Goal: Transaction & Acquisition: Book appointment/travel/reservation

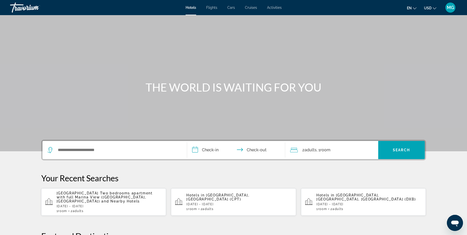
click at [104, 142] on div "Search widget" at bounding box center [115, 150] width 134 height 18
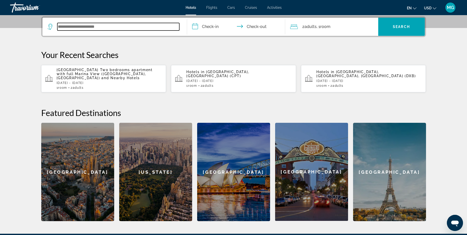
click at [105, 28] on input "Search widget" at bounding box center [118, 27] width 122 height 8
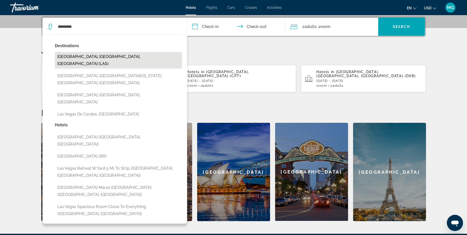
click at [103, 56] on button "Las Vegas, NV, United States (LAS)" at bounding box center [118, 60] width 127 height 17
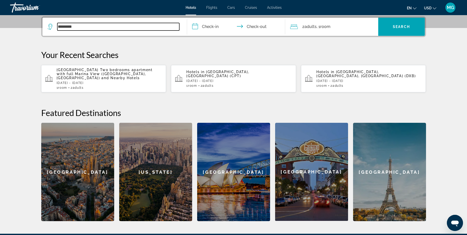
type input "**********"
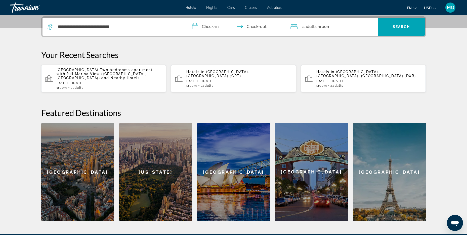
click at [212, 25] on input "**********" at bounding box center [237, 28] width 100 height 20
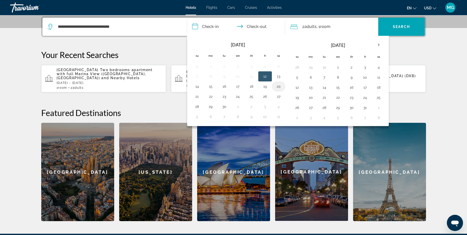
click at [276, 86] on button "20" at bounding box center [279, 86] width 8 height 7
click at [268, 87] on button "19" at bounding box center [265, 86] width 8 height 7
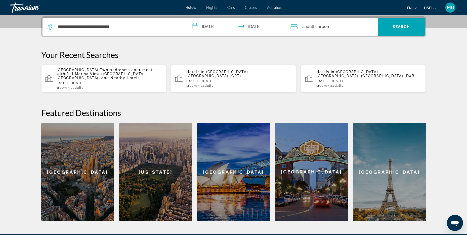
scroll to position [98, 0]
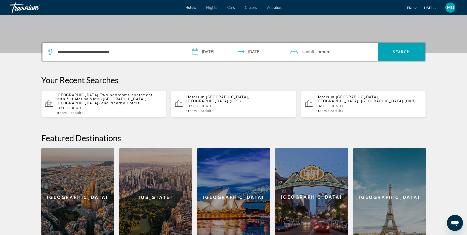
click at [250, 57] on input "**********" at bounding box center [237, 53] width 100 height 20
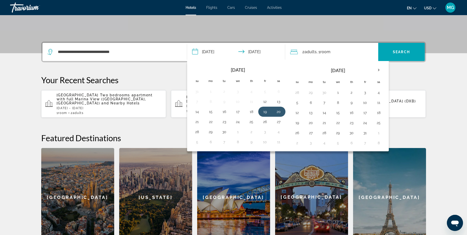
scroll to position [123, 0]
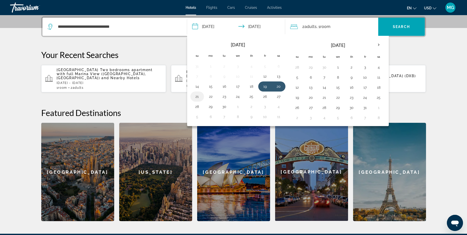
click at [198, 95] on button "21" at bounding box center [197, 96] width 8 height 7
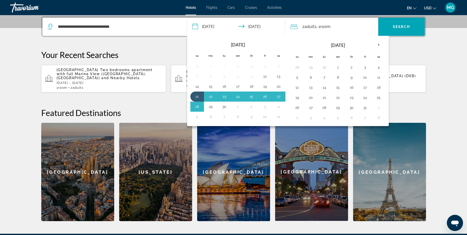
click at [398, 52] on p "Your Recent Searches" at bounding box center [233, 55] width 385 height 10
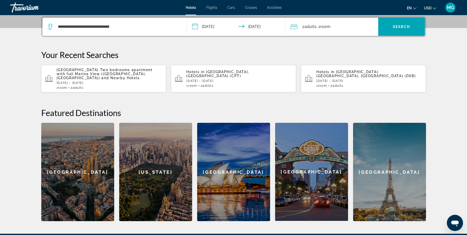
click at [220, 29] on input "**********" at bounding box center [237, 28] width 100 height 20
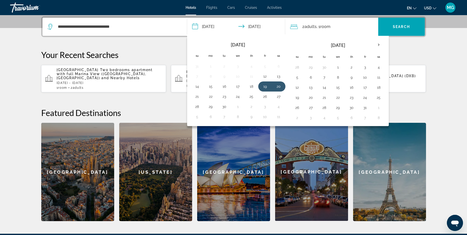
click at [263, 28] on input "**********" at bounding box center [237, 28] width 100 height 20
click at [197, 97] on button "21" at bounding box center [197, 96] width 8 height 7
click at [197, 94] on button "21" at bounding box center [197, 96] width 8 height 7
click at [0, 0] on div at bounding box center [0, 0] width 0 height 0
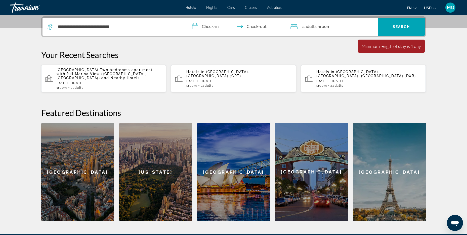
drag, startPoint x: 196, startPoint y: 94, endPoint x: 208, endPoint y: 27, distance: 67.7
click at [208, 27] on input "**********" at bounding box center [237, 28] width 100 height 20
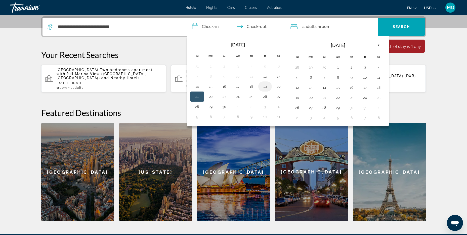
click at [265, 86] on button "19" at bounding box center [265, 86] width 8 height 7
click at [200, 98] on button "21" at bounding box center [197, 96] width 8 height 7
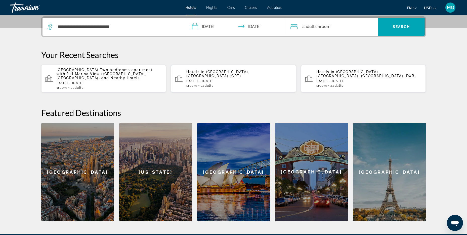
type input "**********"
click at [393, 34] on span "Search widget" at bounding box center [402, 27] width 47 height 18
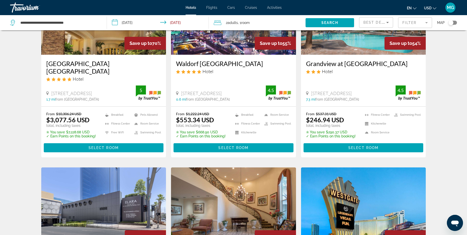
scroll to position [23, 0]
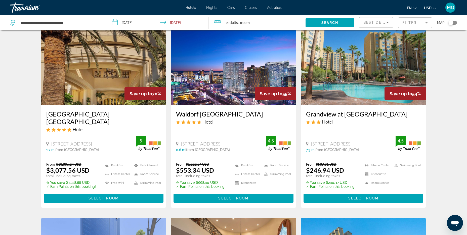
click at [410, 21] on mat-form-field "Filter" at bounding box center [415, 22] width 34 height 11
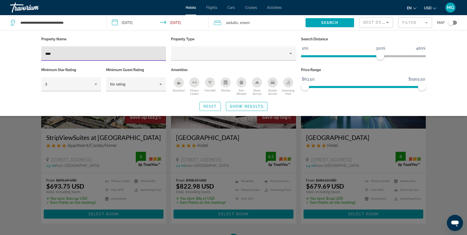
type input "****"
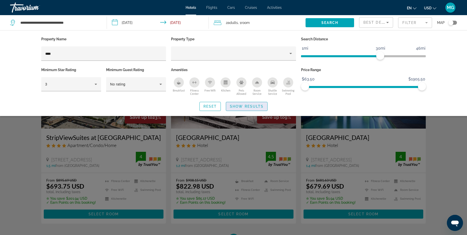
click at [237, 107] on span "Show Results" at bounding box center [247, 106] width 34 height 4
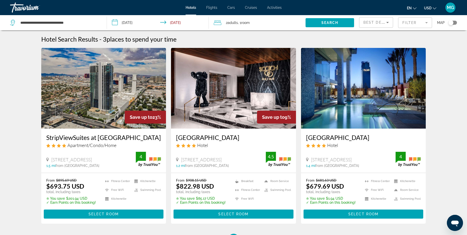
scroll to position [25, 0]
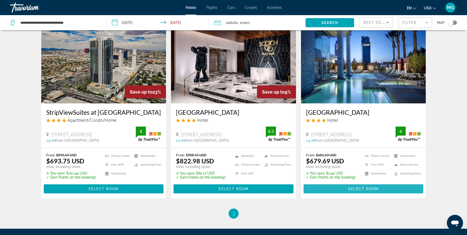
click at [344, 184] on span "Main content" at bounding box center [364, 189] width 120 height 12
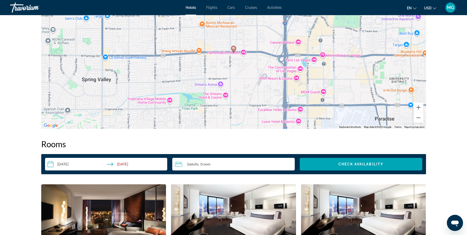
scroll to position [453, 0]
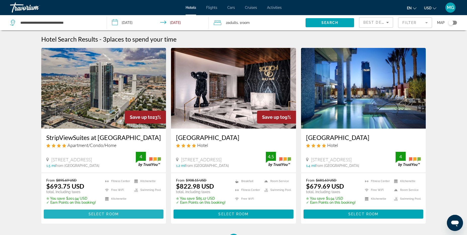
click at [115, 213] on span "Select Room" at bounding box center [104, 214] width 30 height 4
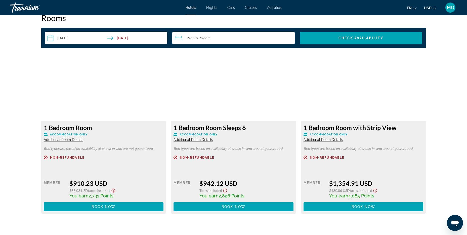
scroll to position [579, 0]
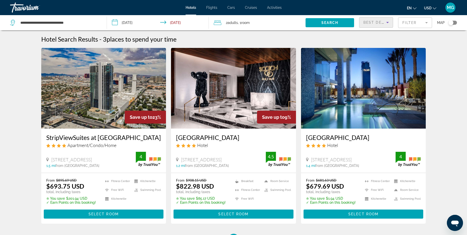
click at [382, 23] on span "Best Deals" at bounding box center [377, 22] width 26 height 4
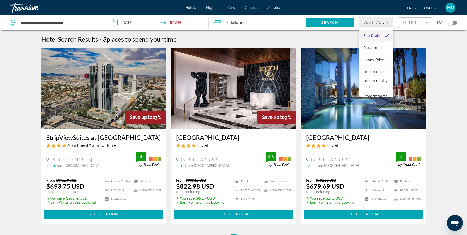
click at [411, 24] on div at bounding box center [233, 117] width 467 height 235
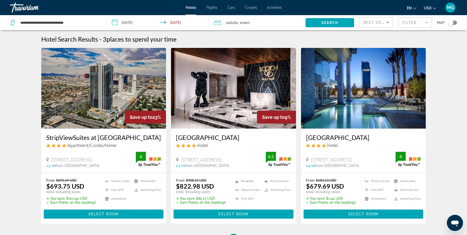
click at [415, 26] on mat-form-field "Filter" at bounding box center [415, 22] width 34 height 11
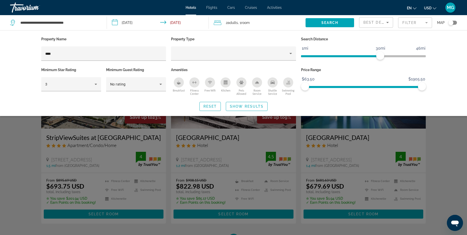
drag, startPoint x: 72, startPoint y: 50, endPoint x: 13, endPoint y: 49, distance: 58.7
click at [13, 49] on div "Property Name **** Property Type Search Distance 1mi 46mi 30mi Minimum Star Rat…" at bounding box center [233, 73] width 467 height 86
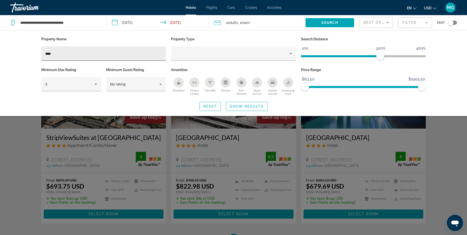
click at [60, 56] on div "****" at bounding box center [103, 53] width 117 height 14
type input "*"
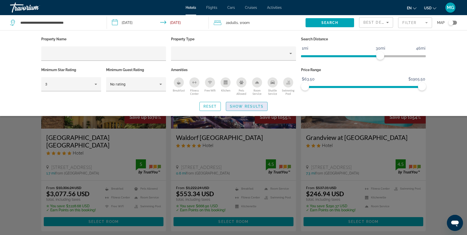
click at [244, 106] on span "Show Results" at bounding box center [247, 106] width 34 height 4
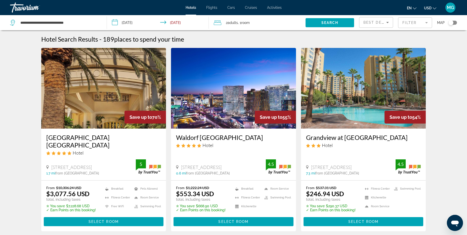
click at [412, 23] on mat-form-field "Filter" at bounding box center [415, 22] width 34 height 11
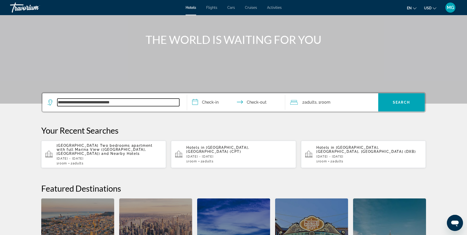
scroll to position [22, 0]
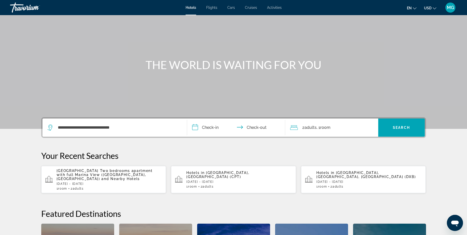
click at [208, 130] on input "**********" at bounding box center [237, 128] width 100 height 20
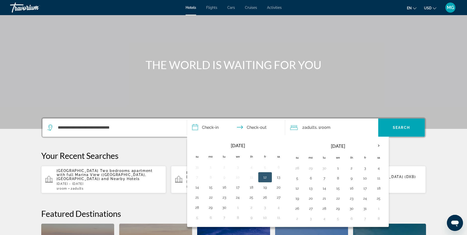
scroll to position [123, 0]
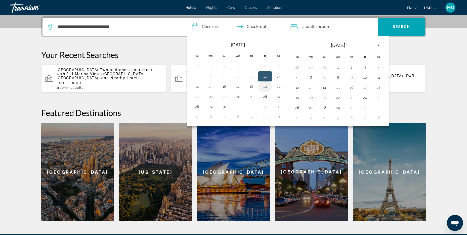
click at [265, 85] on button "19" at bounding box center [265, 86] width 8 height 7
click at [197, 97] on button "21" at bounding box center [197, 96] width 8 height 7
type input "**********"
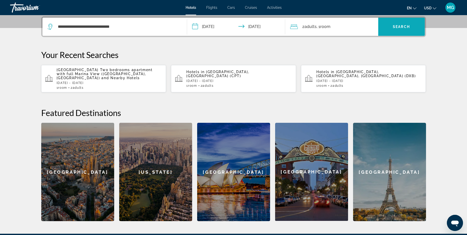
click at [398, 28] on span "Search" at bounding box center [401, 27] width 17 height 4
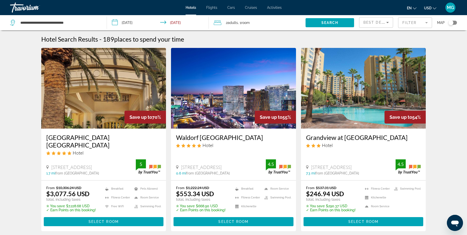
click at [405, 21] on mat-form-field "Filter" at bounding box center [415, 22] width 34 height 11
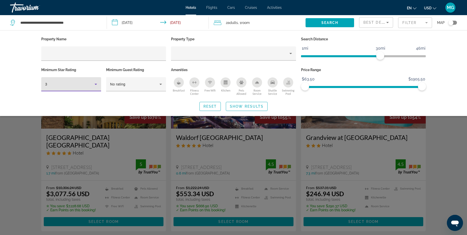
click at [96, 85] on icon "Hotel Filters" at bounding box center [96, 84] width 6 height 6
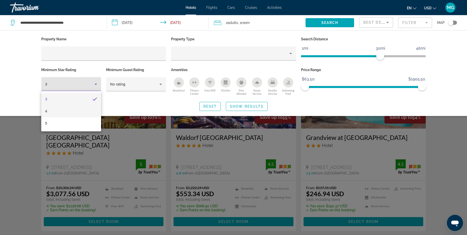
click at [53, 110] on mat-option "4" at bounding box center [71, 111] width 60 height 12
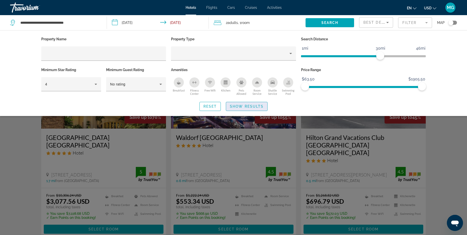
click at [254, 107] on span "Show Results" at bounding box center [247, 106] width 34 height 4
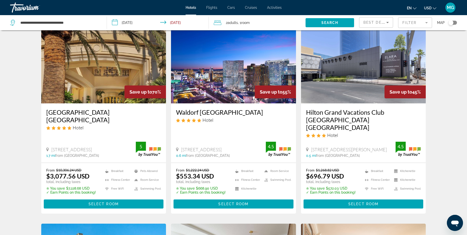
scroll to position [50, 0]
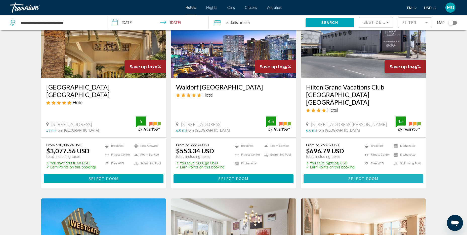
click at [340, 172] on span "Main content" at bounding box center [364, 178] width 120 height 12
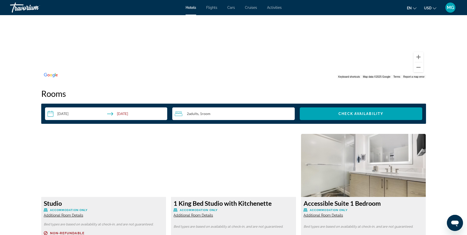
scroll to position [655, 0]
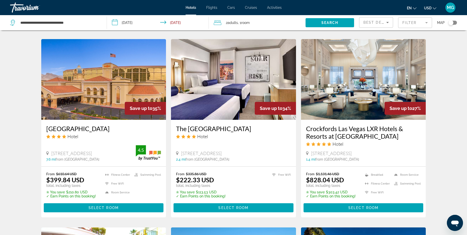
scroll to position [428, 0]
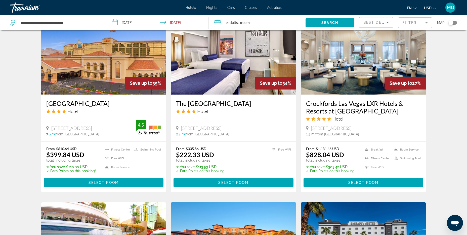
click at [426, 23] on mat-form-field "Filter" at bounding box center [415, 22] width 34 height 11
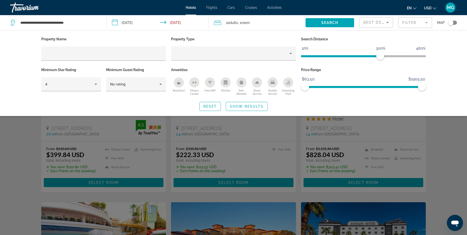
click at [426, 23] on mat-form-field "Filter" at bounding box center [415, 22] width 34 height 11
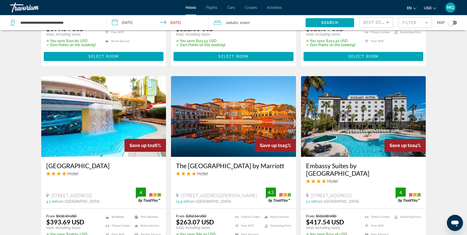
scroll to position [604, 0]
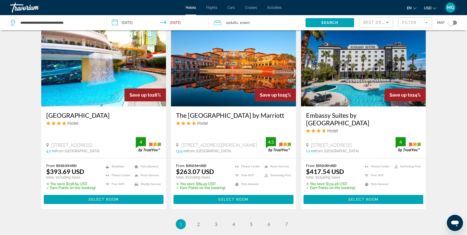
click at [214, 111] on h3 "The [GEOGRAPHIC_DATA] by Marriott" at bounding box center [233, 115] width 115 height 8
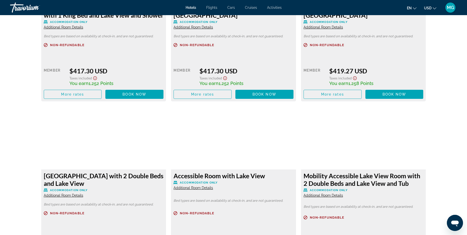
scroll to position [1435, 0]
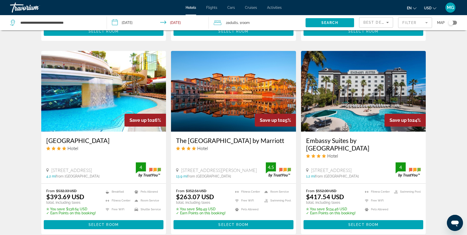
scroll to position [629, 0]
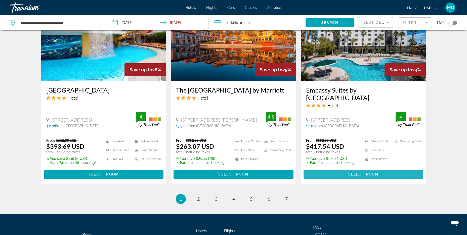
click at [335, 168] on span "Main content" at bounding box center [364, 174] width 120 height 12
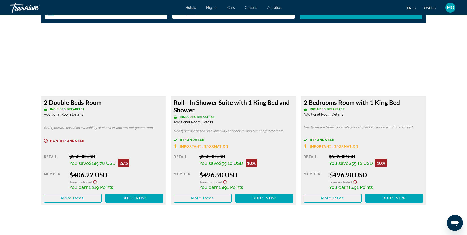
scroll to position [705, 0]
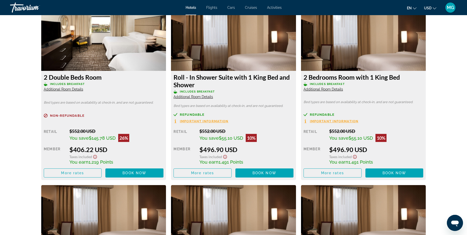
click at [327, 91] on span "Additional Room Details" at bounding box center [324, 89] width 40 height 4
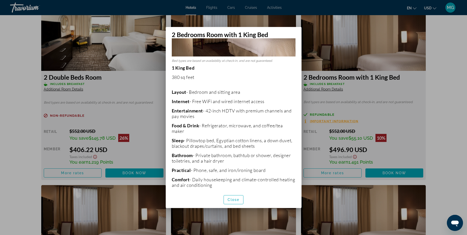
scroll to position [112, 0]
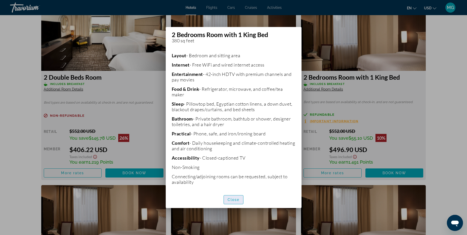
click at [229, 198] on span "Close" at bounding box center [234, 199] width 12 height 4
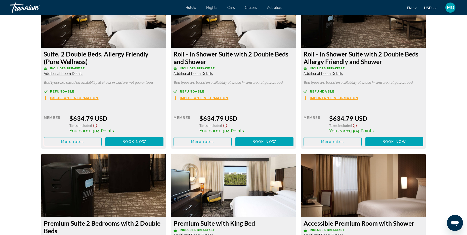
scroll to position [1486, 0]
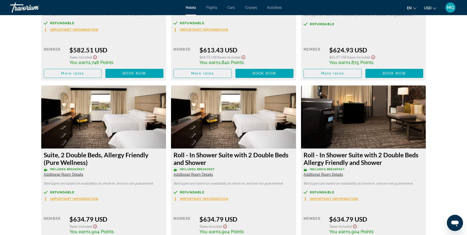
click at [203, 175] on span "Additional Room Details" at bounding box center [194, 174] width 40 height 4
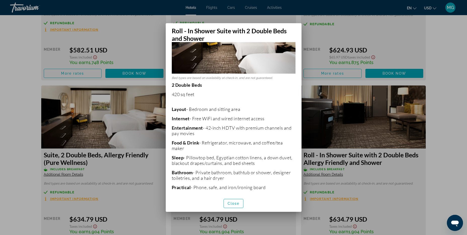
scroll to position [0, 0]
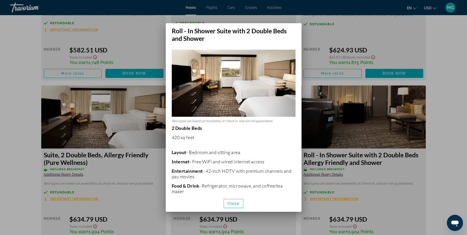
click at [325, 53] on div at bounding box center [233, 117] width 467 height 235
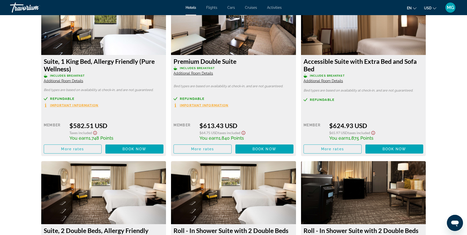
scroll to position [1361, 0]
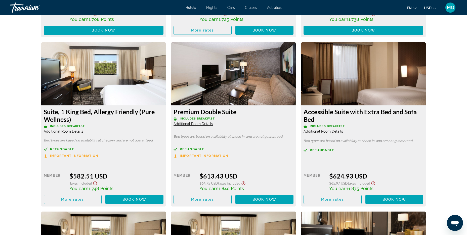
click at [205, 124] on span "Additional Room Details" at bounding box center [194, 124] width 40 height 4
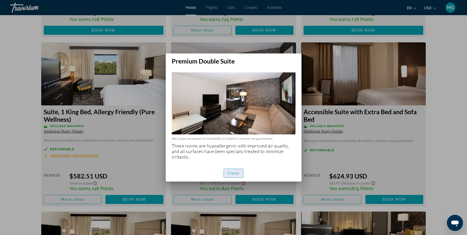
click at [230, 173] on span "Close" at bounding box center [234, 173] width 12 height 4
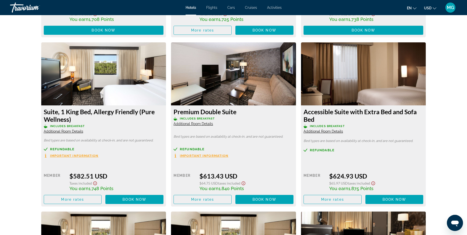
click at [206, 124] on span "Additional Room Details" at bounding box center [194, 124] width 40 height 4
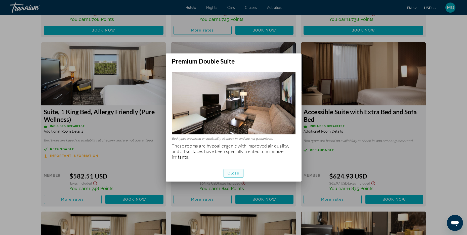
click at [231, 171] on span "Close" at bounding box center [234, 173] width 12 height 4
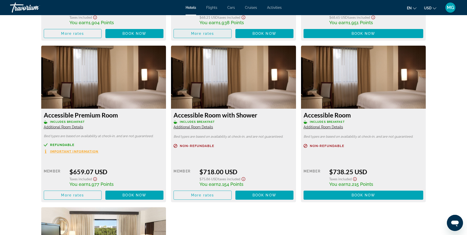
scroll to position [1763, 0]
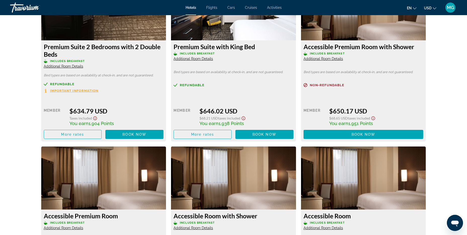
click at [76, 68] on span "Additional Room Details" at bounding box center [64, 66] width 40 height 4
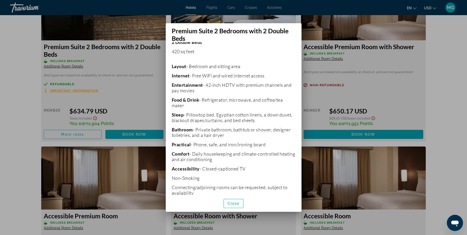
scroll to position [132, 0]
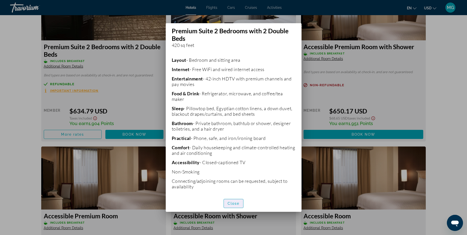
drag, startPoint x: 229, startPoint y: 201, endPoint x: 230, endPoint y: 197, distance: 3.8
click at [229, 200] on button "Close" at bounding box center [234, 203] width 20 height 9
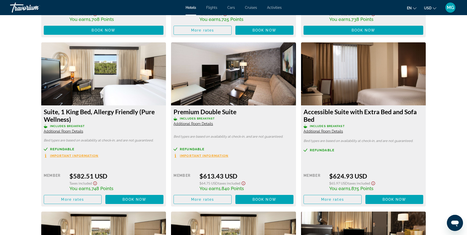
scroll to position [1310, 0]
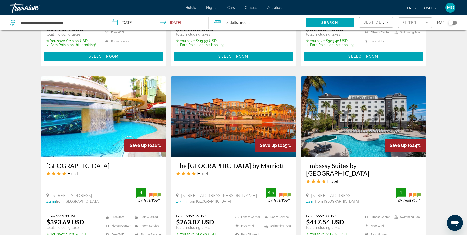
scroll to position [663, 0]
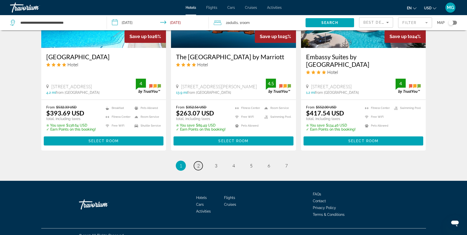
click at [197, 161] on link "page 2" at bounding box center [198, 165] width 9 height 9
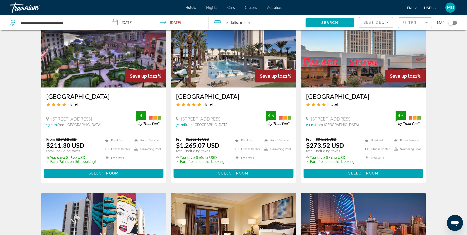
scroll to position [252, 0]
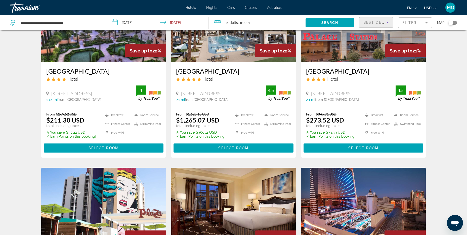
click at [389, 23] on icon "Sort by" at bounding box center [388, 22] width 6 height 6
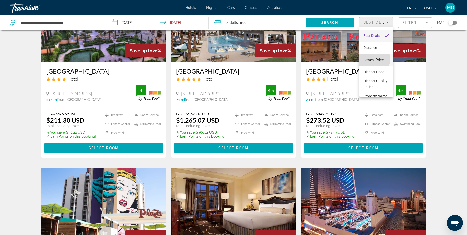
click at [371, 59] on span "Lowest Price" at bounding box center [374, 60] width 20 height 4
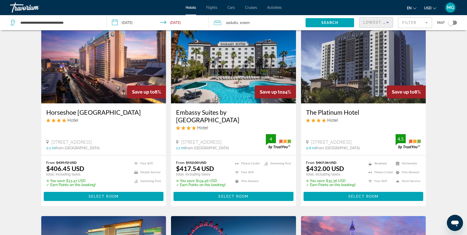
scroll to position [50, 0]
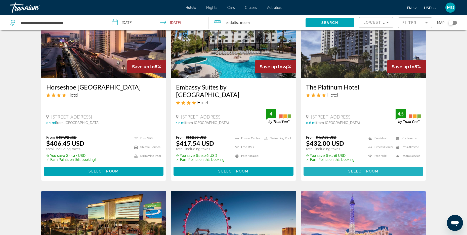
click at [356, 165] on span "Main content" at bounding box center [364, 171] width 120 height 12
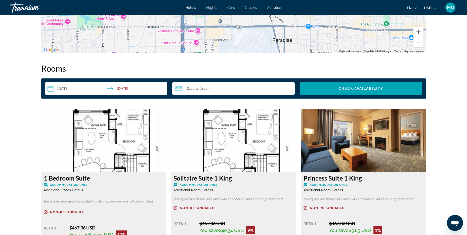
scroll to position [503, 0]
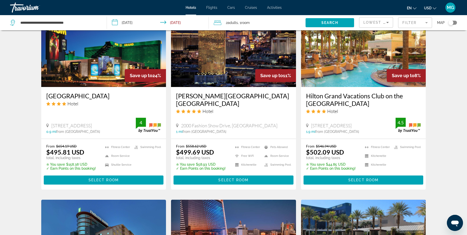
scroll to position [453, 0]
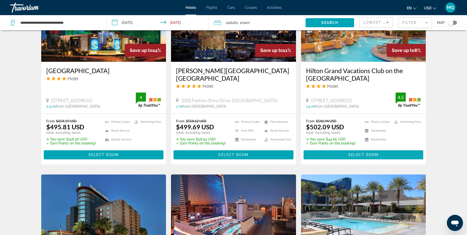
click at [337, 149] on span "Main content" at bounding box center [364, 155] width 120 height 12
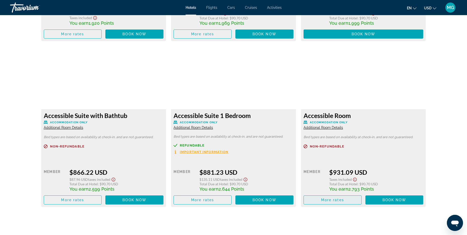
scroll to position [1057, 0]
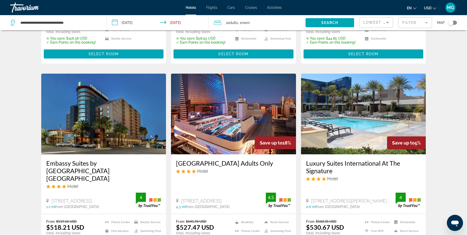
scroll to position [629, 0]
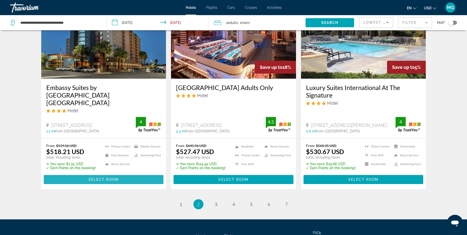
click at [123, 173] on span "Main content" at bounding box center [104, 179] width 120 height 12
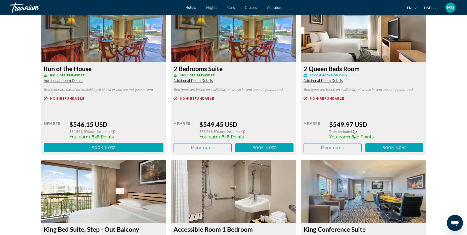
scroll to position [1001, 0]
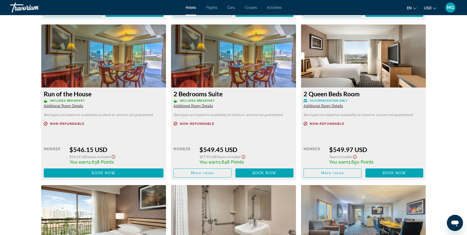
click at [209, 107] on span "Additional Room Details" at bounding box center [194, 106] width 40 height 4
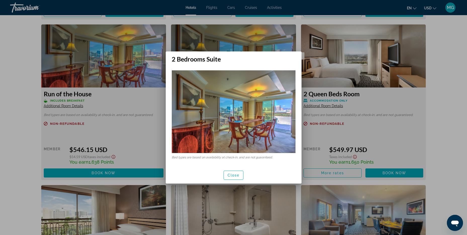
scroll to position [0, 0]
click at [234, 170] on span "button" at bounding box center [234, 175] width 20 height 12
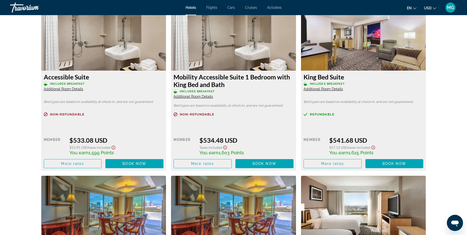
scroll to position [775, 0]
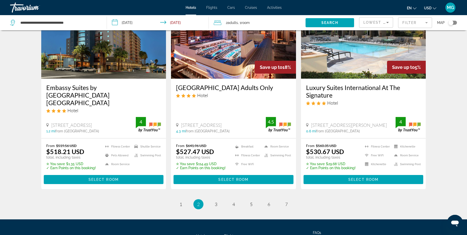
scroll to position [655, 0]
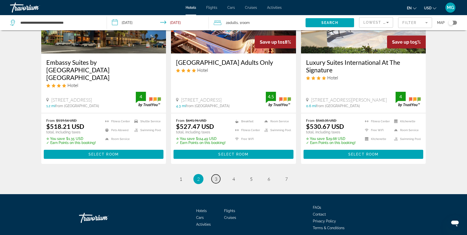
click at [216, 176] on span "3" at bounding box center [216, 179] width 3 height 6
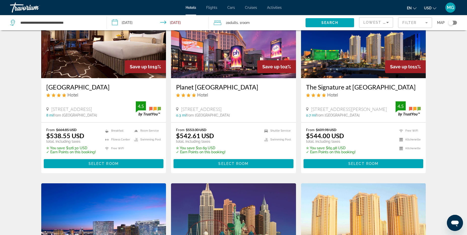
scroll to position [76, 0]
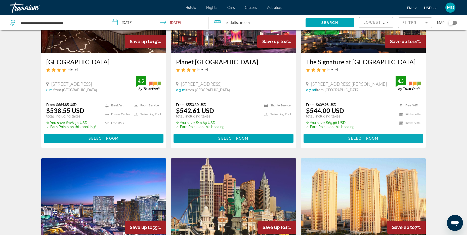
click at [312, 134] on span "Main content" at bounding box center [364, 138] width 120 height 12
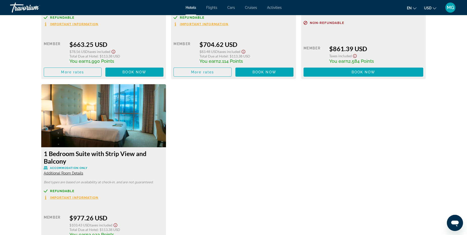
scroll to position [1083, 0]
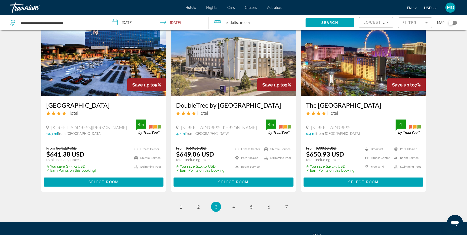
scroll to position [629, 0]
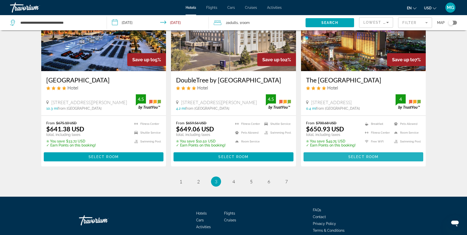
click at [326, 157] on span "Main content" at bounding box center [364, 157] width 120 height 12
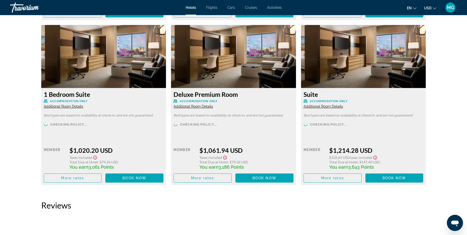
scroll to position [2060, 0]
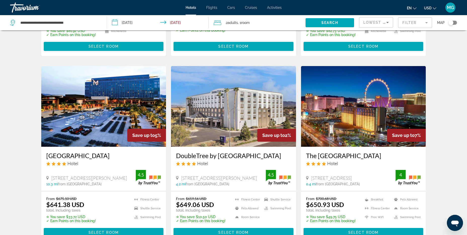
scroll to position [653, 0]
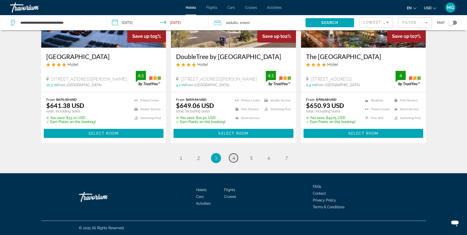
click at [233, 157] on span "4" at bounding box center [234, 158] width 3 height 6
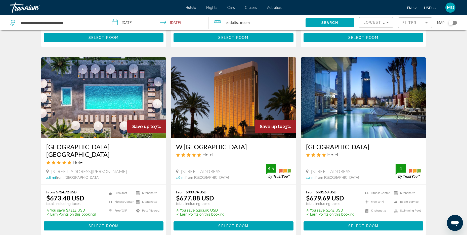
scroll to position [252, 0]
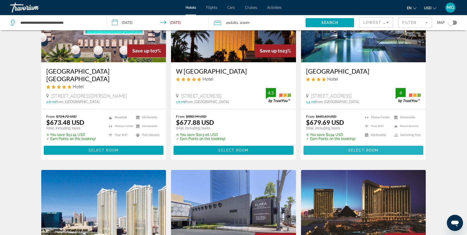
click at [342, 150] on span "Main content" at bounding box center [364, 150] width 120 height 12
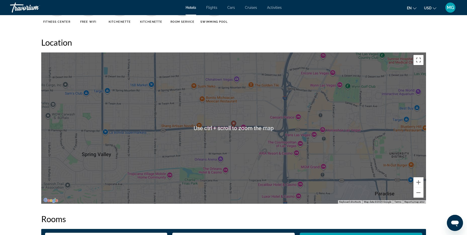
scroll to position [429, 0]
